Goal: Find specific page/section: Find specific page/section

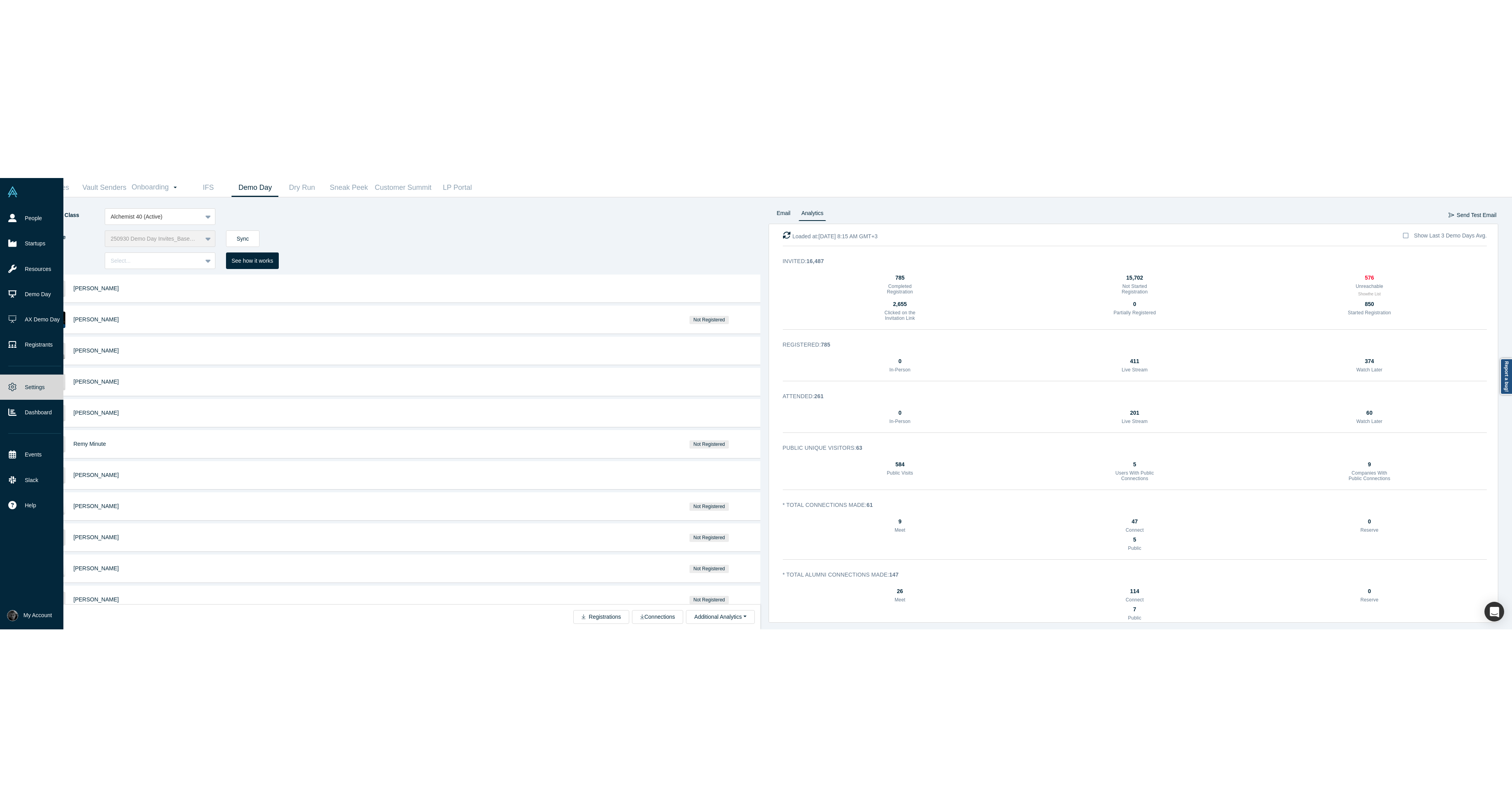
scroll to position [32, 0]
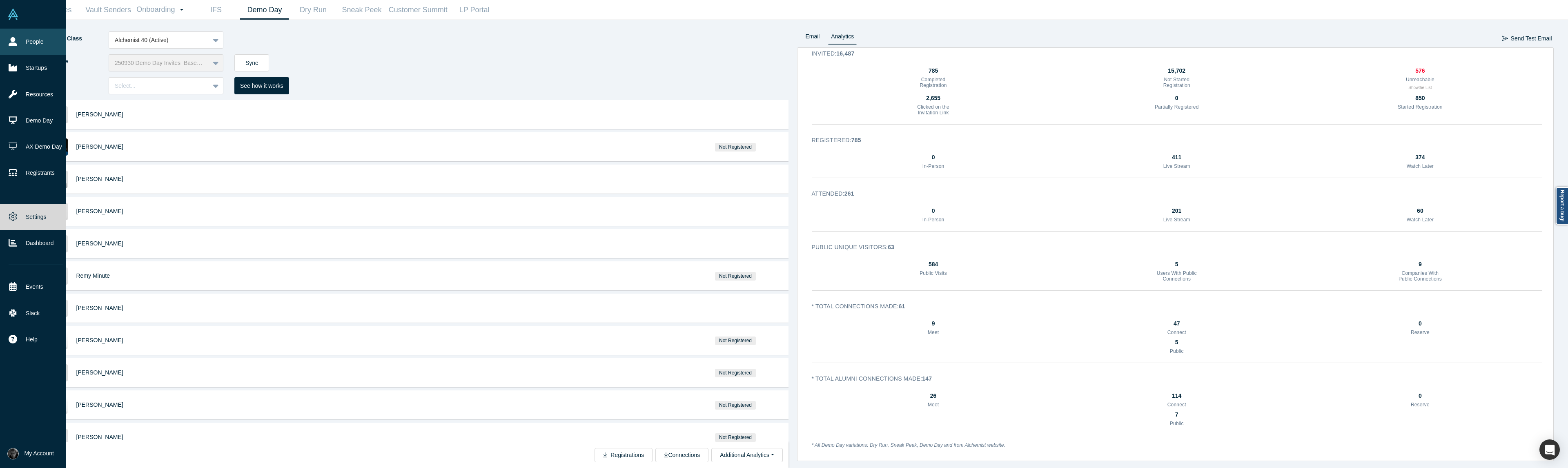
click at [15, 44] on icon at bounding box center [13, 41] width 9 height 9
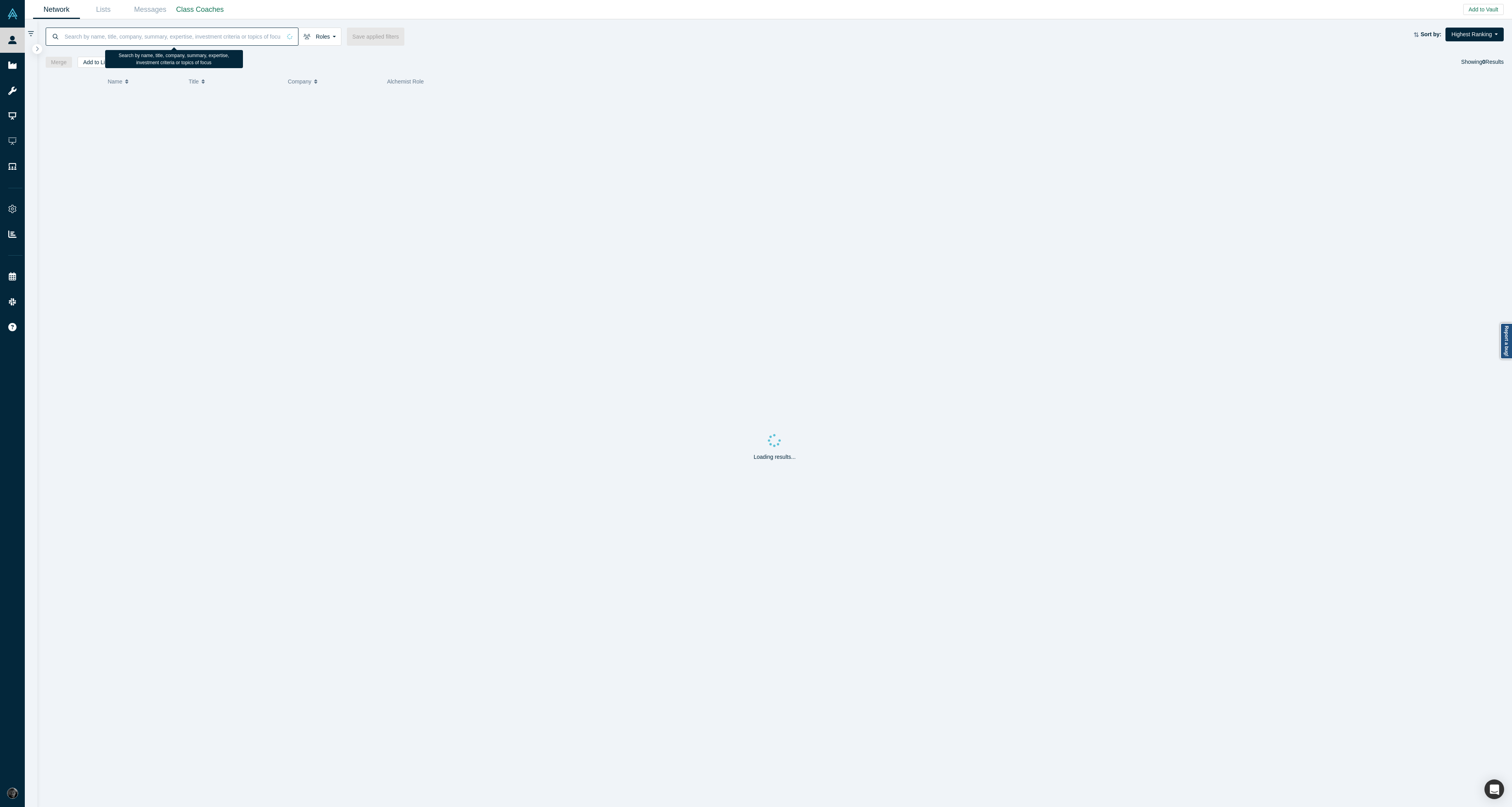
click at [218, 42] on input at bounding box center [173, 36] width 218 height 19
drag, startPoint x: 143, startPoint y: 120, endPoint x: 104, endPoint y: 117, distance: 39.1
click at [104, 117] on div "India [PERSON_NAME]" at bounding box center [124, 115] width 106 height 27
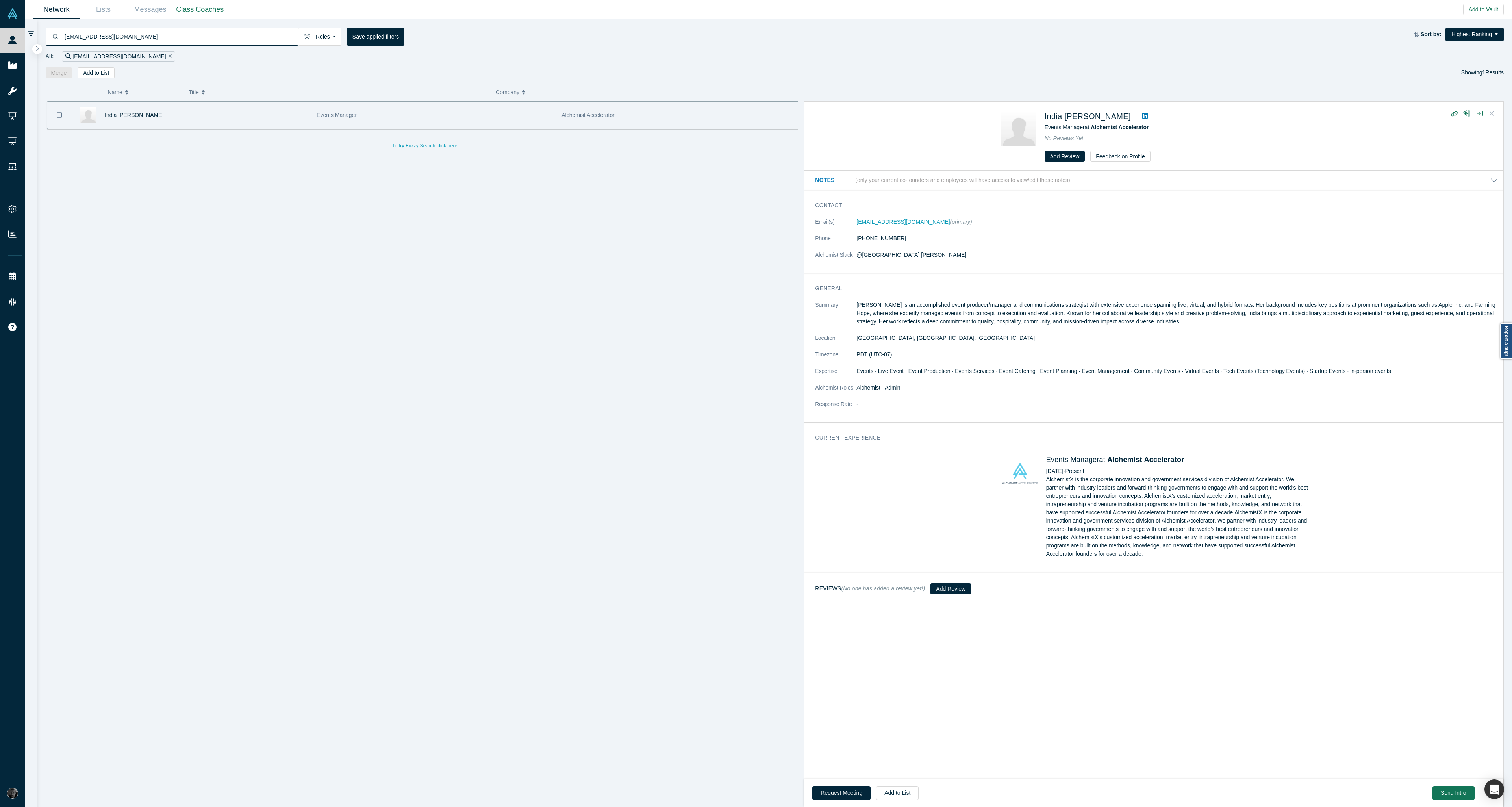
click at [1494, 116] on button "Close" at bounding box center [1492, 113] width 12 height 12
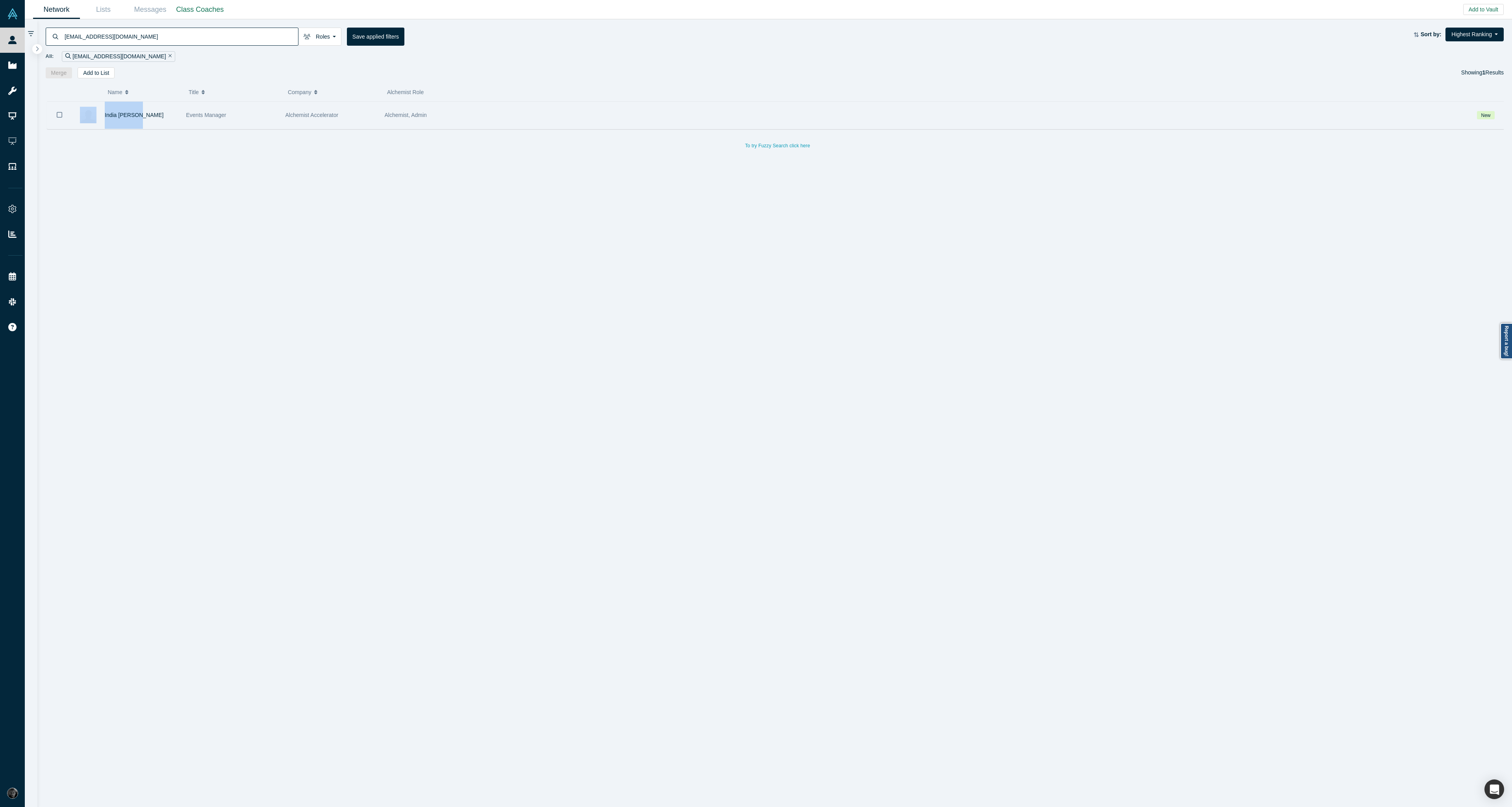
drag, startPoint x: 150, startPoint y: 114, endPoint x: 90, endPoint y: 118, distance: 60.1
click at [90, 118] on div "India [PERSON_NAME]" at bounding box center [124, 115] width 106 height 27
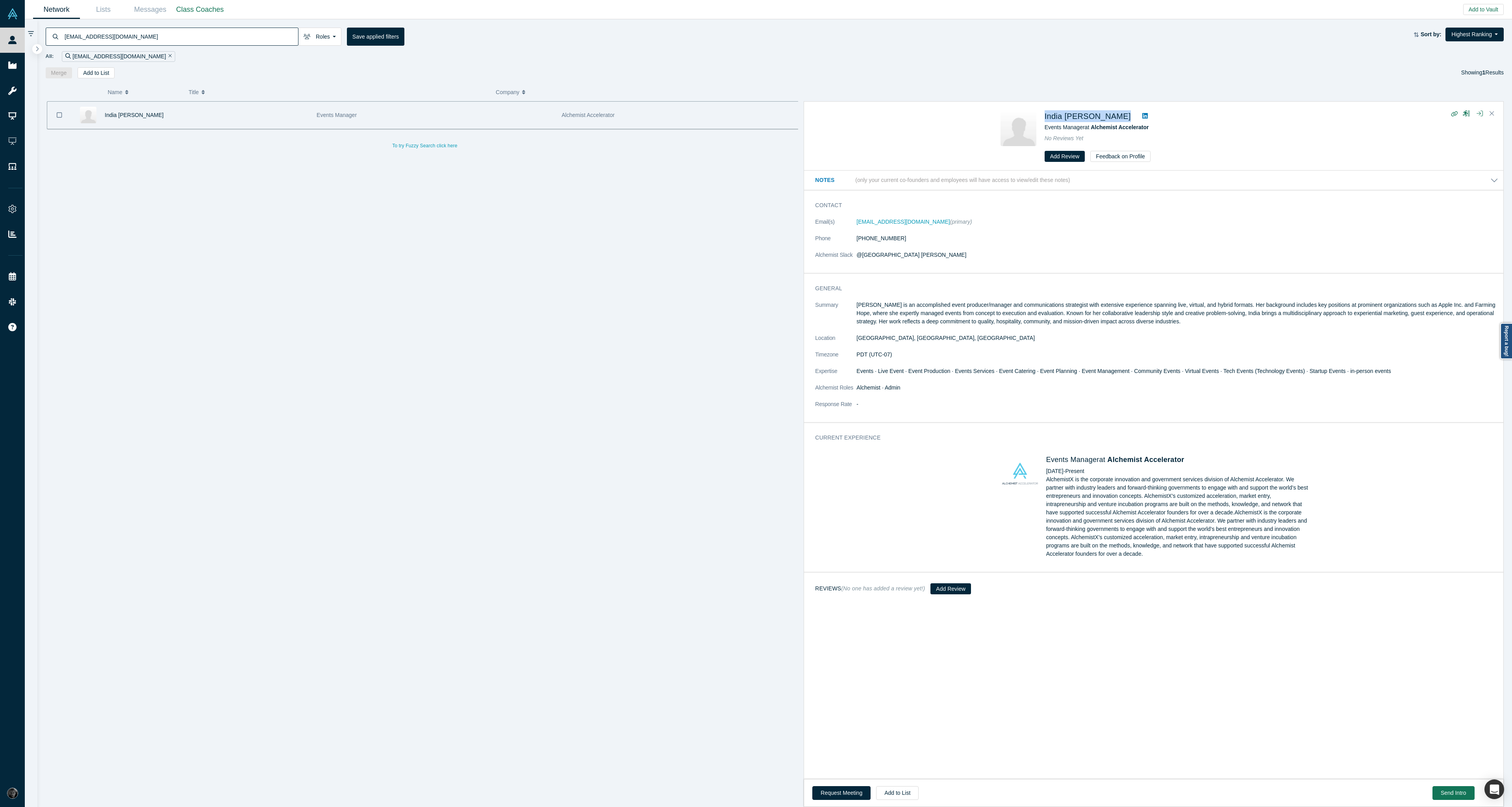
drag, startPoint x: 1100, startPoint y: 117, endPoint x: 1041, endPoint y: 119, distance: 59.0
click at [1041, 119] on div "India [PERSON_NAME] Events Manager at Alchemist Accelerator No Reviews Yet Add …" at bounding box center [1155, 136] width 309 height 52
copy div "India [PERSON_NAME]"
click at [152, 36] on input "[EMAIL_ADDRESS][DOMAIN_NAME]" at bounding box center [181, 36] width 234 height 19
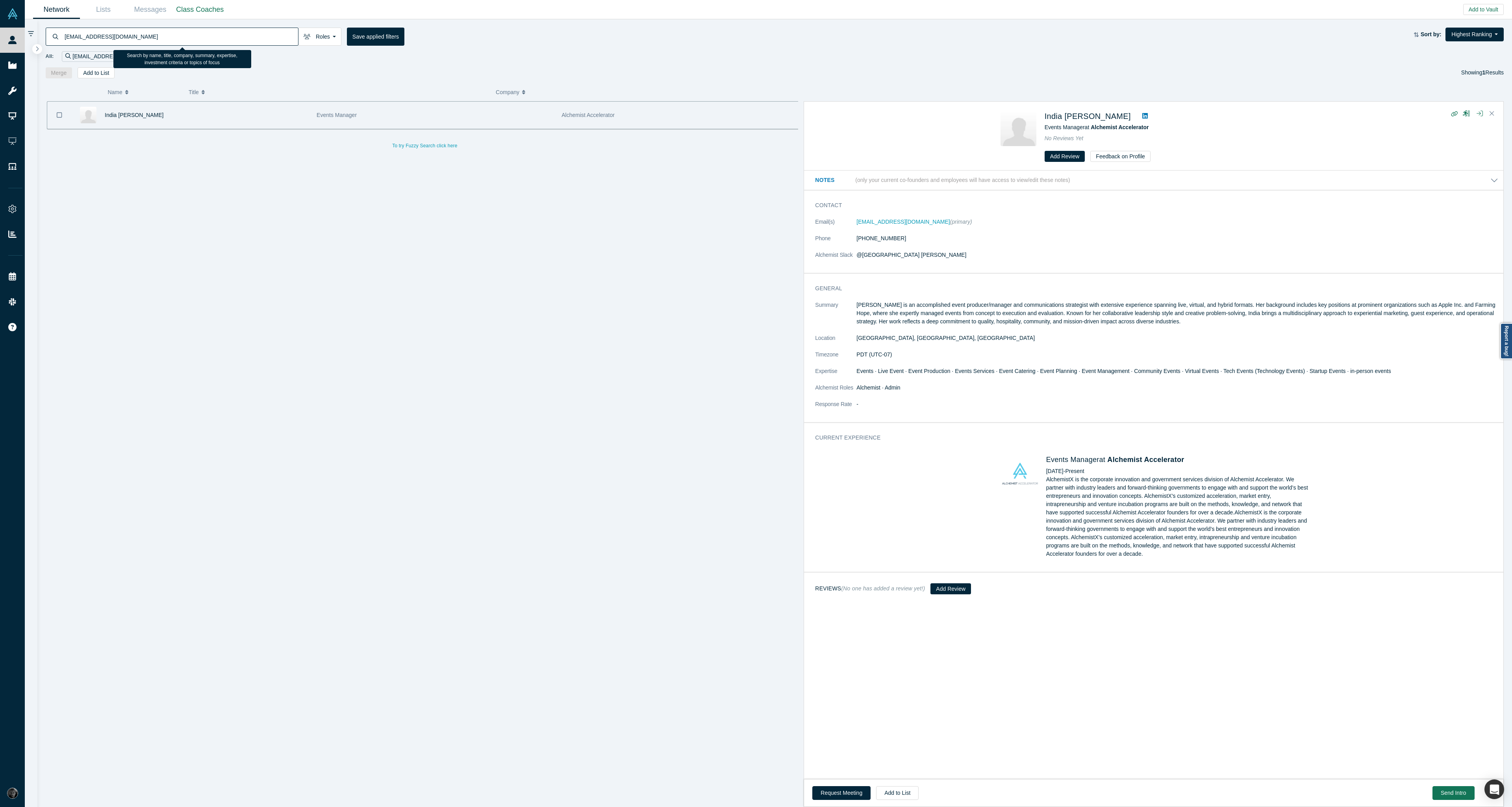
click at [152, 36] on input "[EMAIL_ADDRESS][DOMAIN_NAME]" at bounding box center [181, 36] width 234 height 19
paste input "India [PERSON_NAME]"
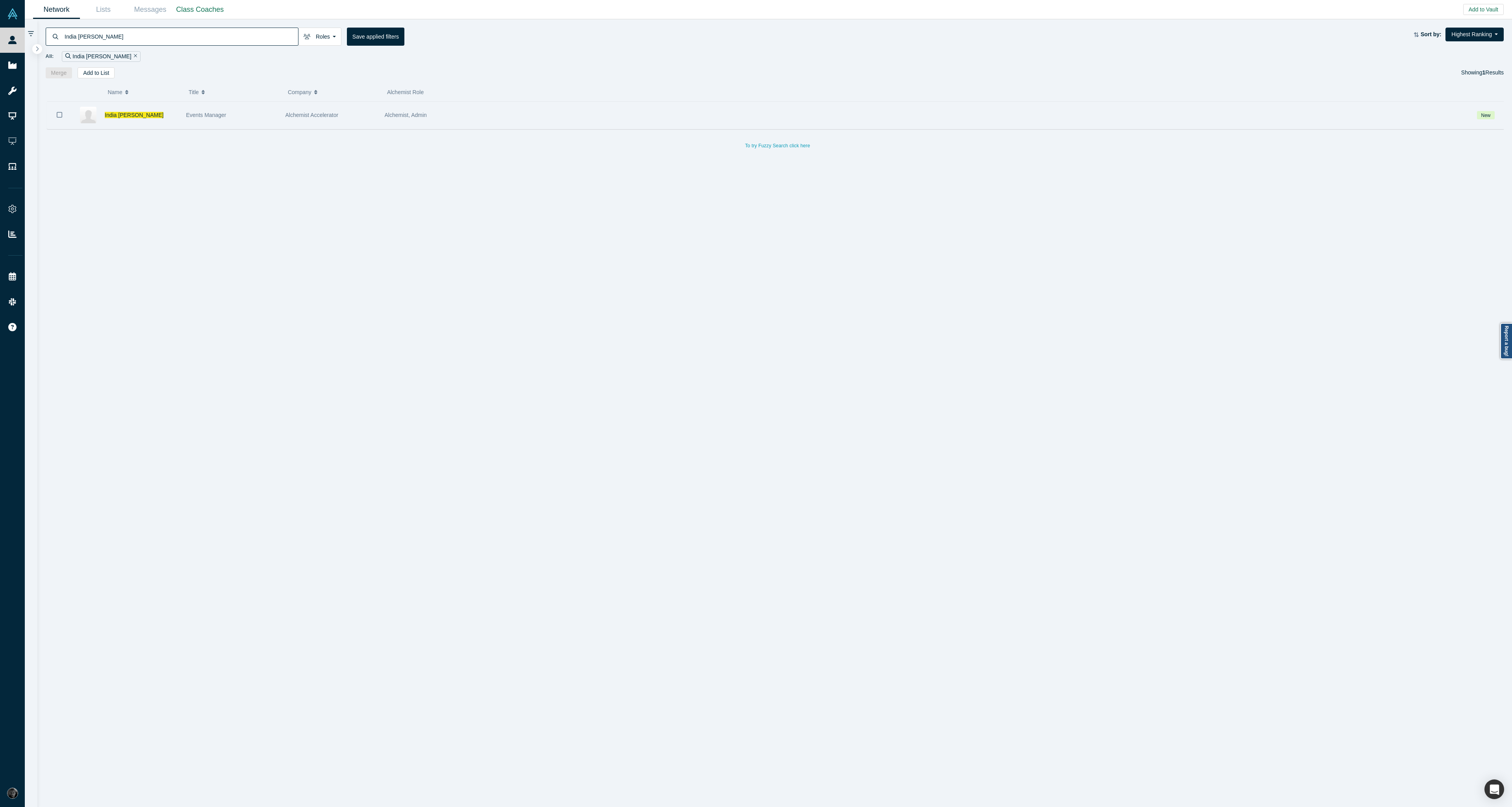
type input "India [PERSON_NAME]"
click at [471, 116] on div "Alchemist, Admin" at bounding box center [922, 115] width 1075 height 27
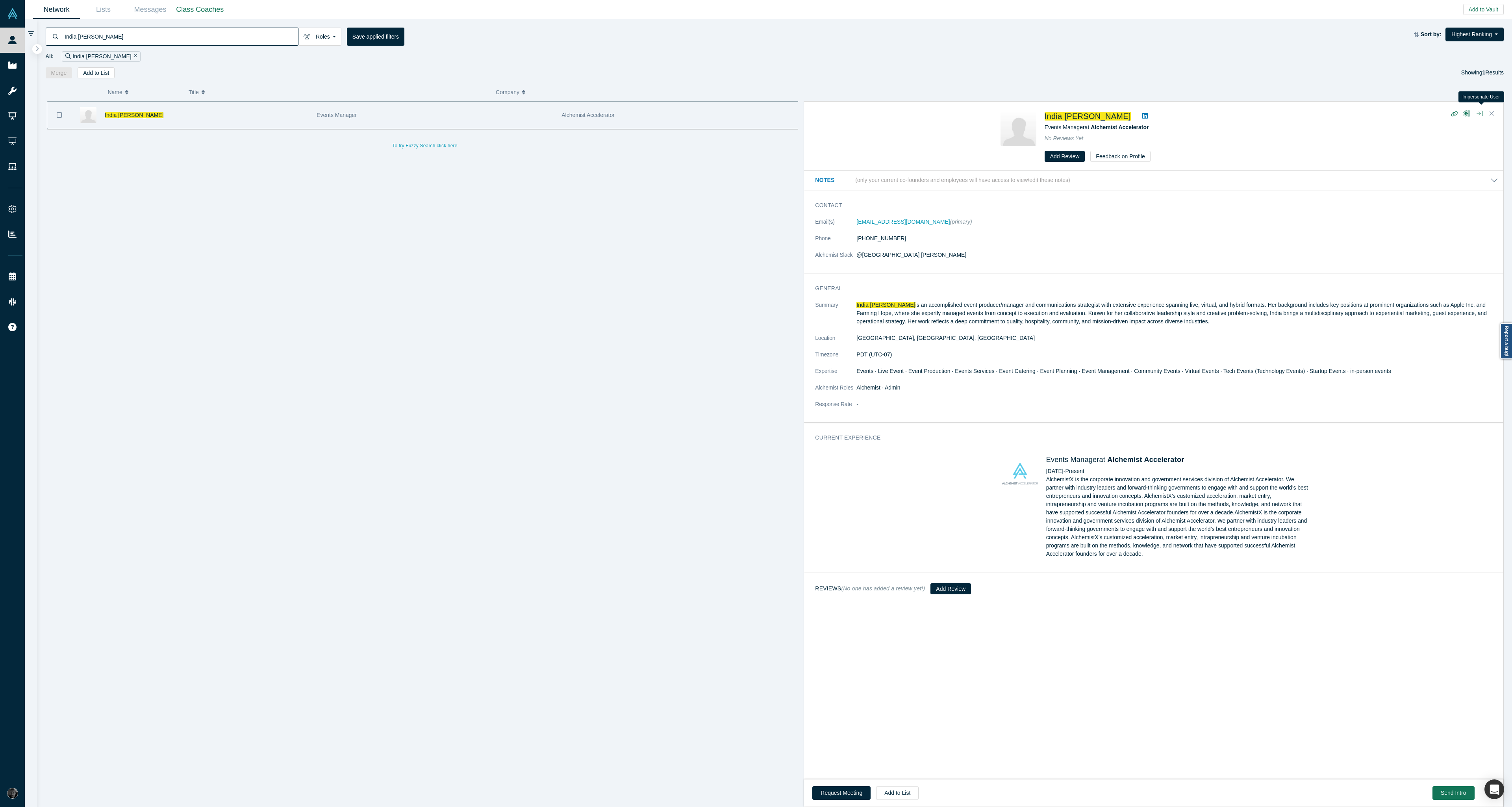
click at [1481, 116] on icon "button" at bounding box center [1480, 113] width 6 height 6
